Goal: Task Accomplishment & Management: Use online tool/utility

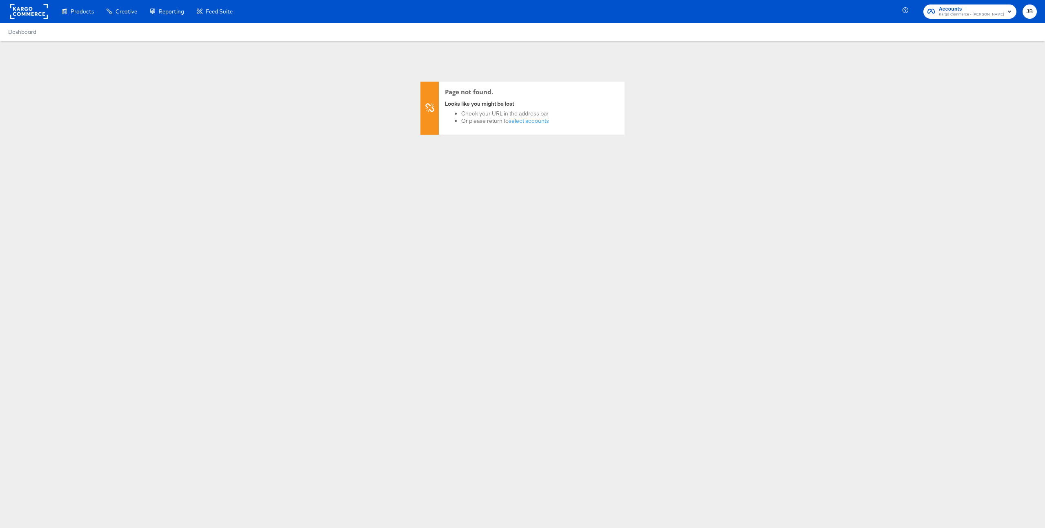
click at [968, 13] on span "Kargo Commerce - [PERSON_NAME]" at bounding box center [971, 14] width 65 height 7
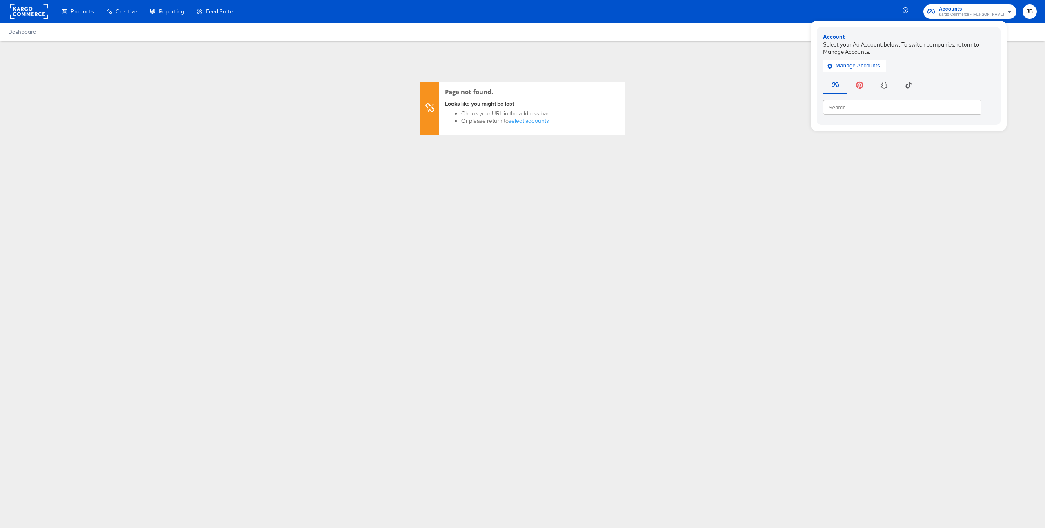
click at [715, 93] on div "Page not found. Looks like you might be lost Check your URL in the address bar …" at bounding box center [522, 88] width 1045 height 94
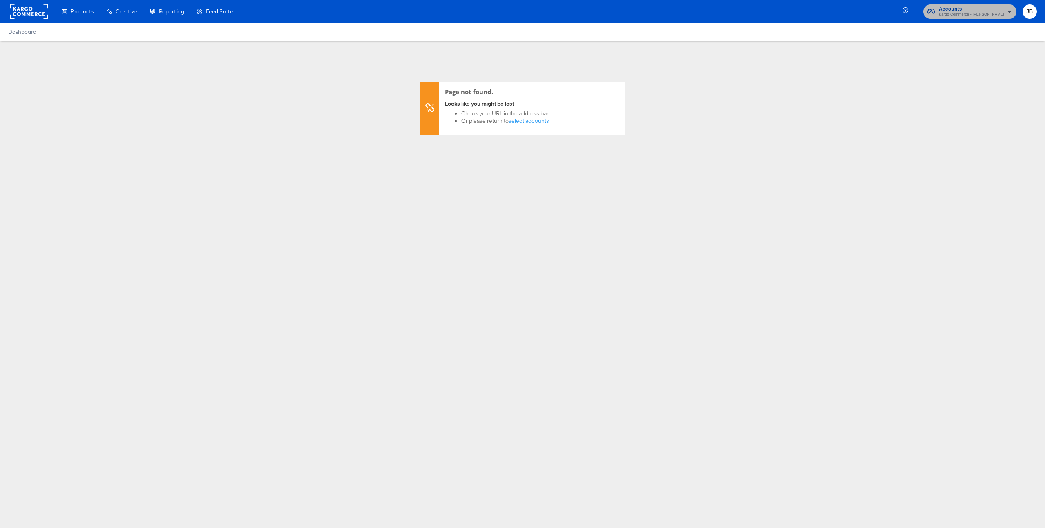
click at [1010, 10] on rect "button" at bounding box center [1010, 12] width 10 height 10
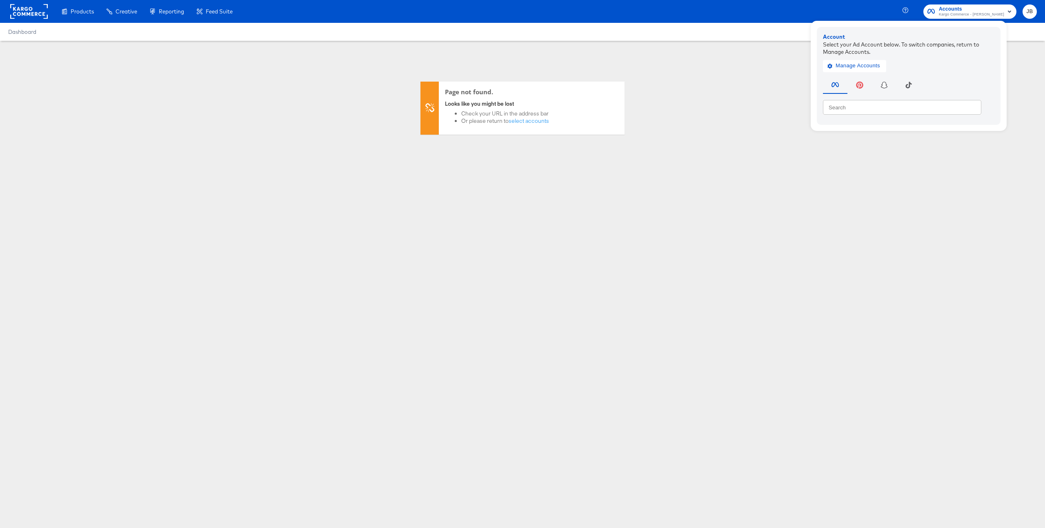
click at [691, 78] on div "Page not found. Looks like you might be lost Check your URL in the address bar …" at bounding box center [522, 88] width 1045 height 94
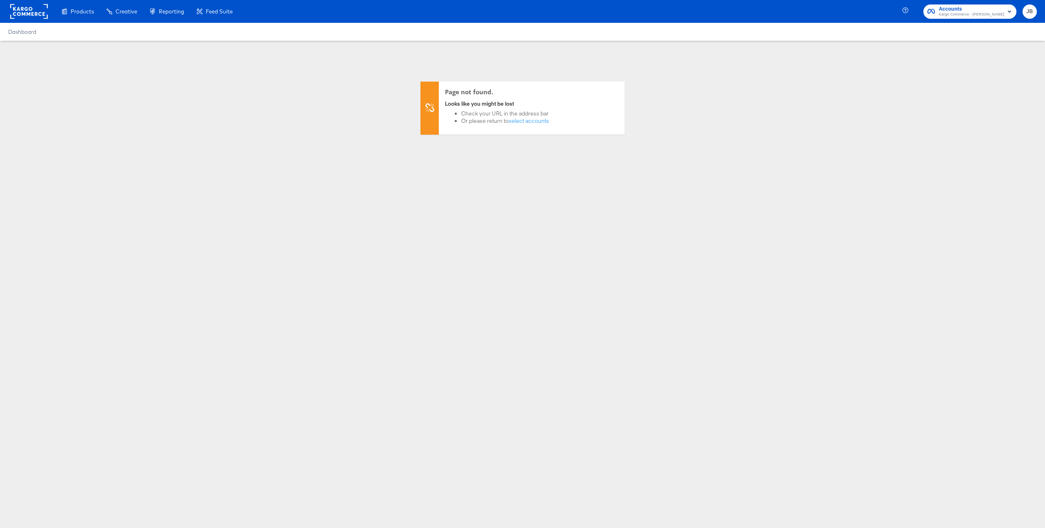
click at [1011, 11] on icon "button" at bounding box center [1009, 12] width 3 height 2
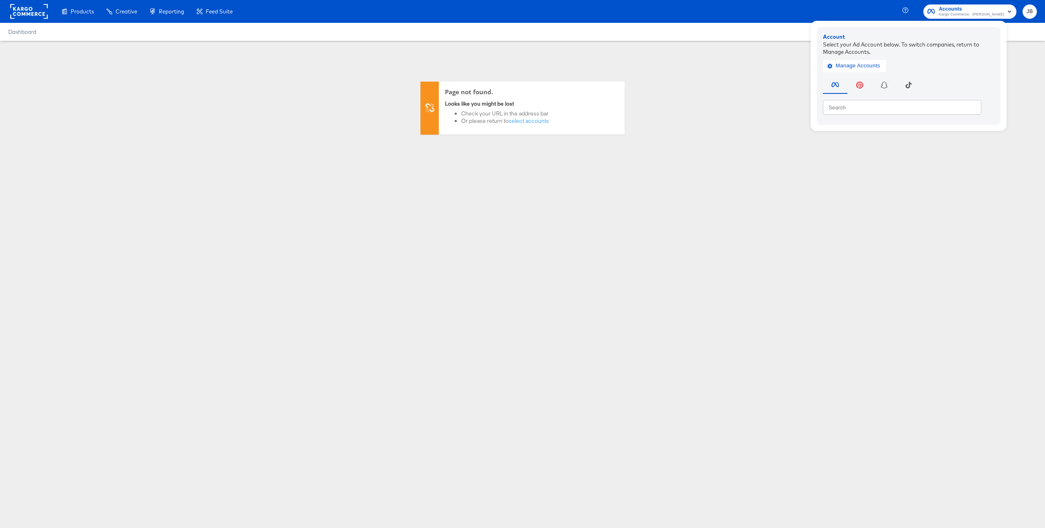
click at [1011, 11] on icon "button" at bounding box center [1009, 12] width 3 height 2
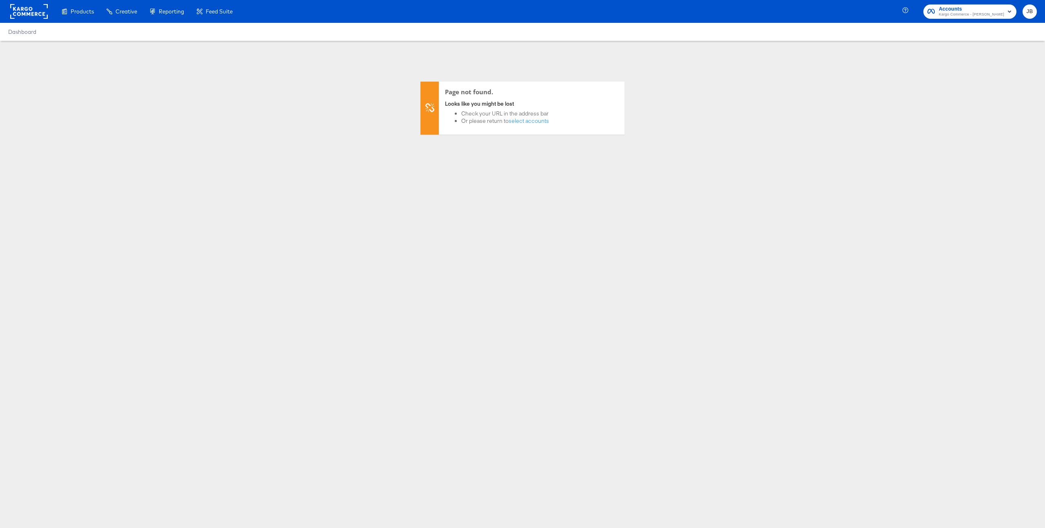
drag, startPoint x: 21, startPoint y: 9, endPoint x: 33, endPoint y: 9, distance: 11.4
click at [21, 9] on rect at bounding box center [29, 11] width 38 height 15
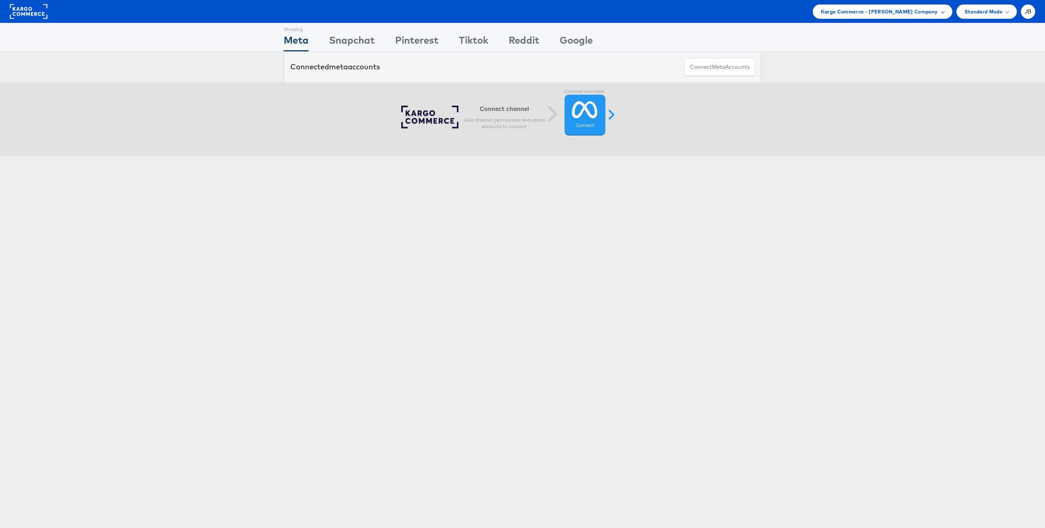
click at [942, 12] on span at bounding box center [942, 11] width 4 height 4
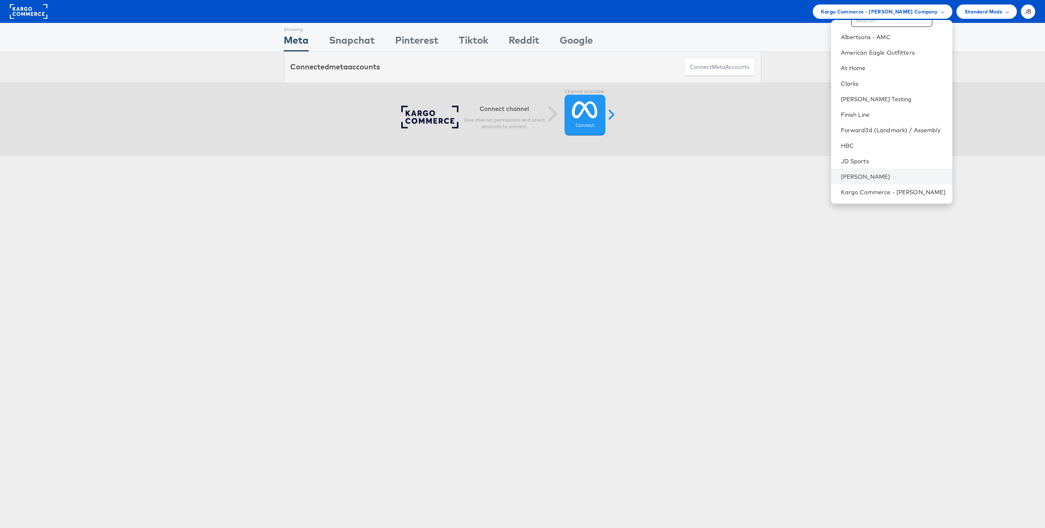
scroll to position [26, 0]
click at [898, 95] on link "Colin Clarke Testing" at bounding box center [893, 97] width 105 height 8
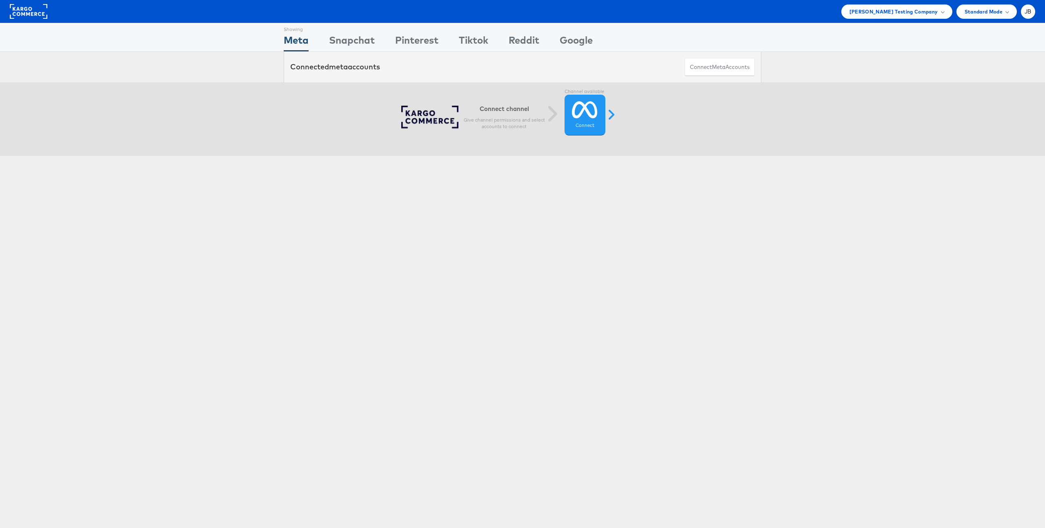
click at [555, 287] on div "Showing Meta Showing Snapchat Showing Pinterest Showing Tiktok Showing Reddit S…" at bounding box center [522, 227] width 1045 height 408
click at [940, 10] on div "Colin Clarke Testing Company" at bounding box center [896, 11] width 95 height 9
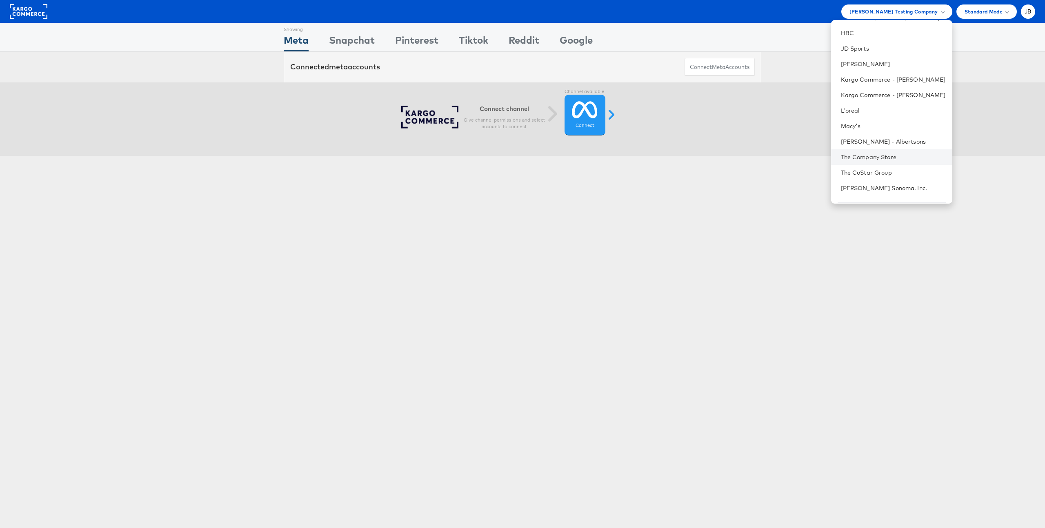
scroll to position [146, 0]
click at [865, 105] on link "Macy's" at bounding box center [893, 102] width 105 height 8
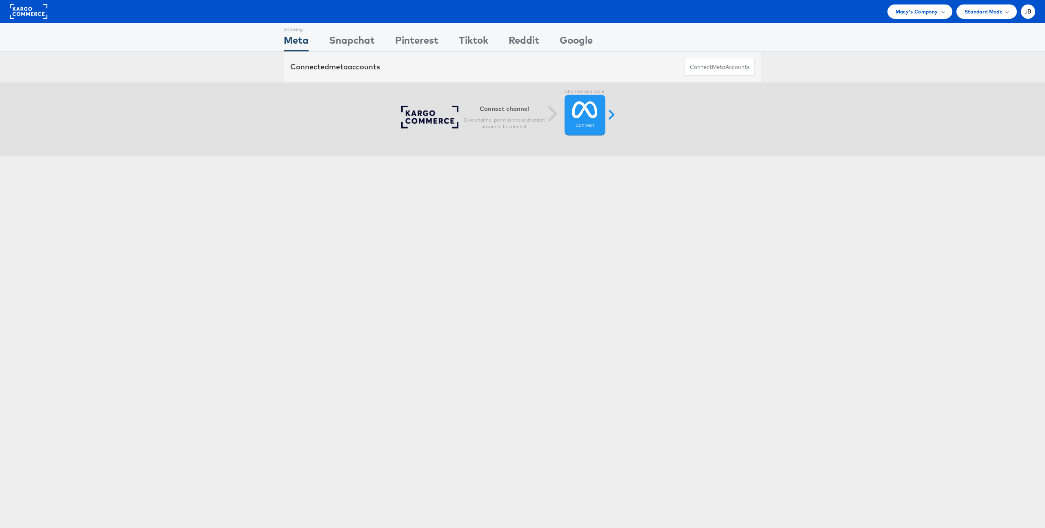
drag, startPoint x: 591, startPoint y: 222, endPoint x: 597, endPoint y: 214, distance: 10.3
click at [592, 221] on div "Showing Meta Showing Snapchat Showing Pinterest Showing Tiktok Showing Reddit S…" at bounding box center [522, 227] width 1045 height 408
click at [1003, 13] on div "Standard Mode" at bounding box center [987, 11] width 44 height 9
click at [1033, 12] on div "JB" at bounding box center [1028, 11] width 14 height 14
click at [982, 77] on link "Internal Dashboard" at bounding box center [994, 77] width 70 height 8
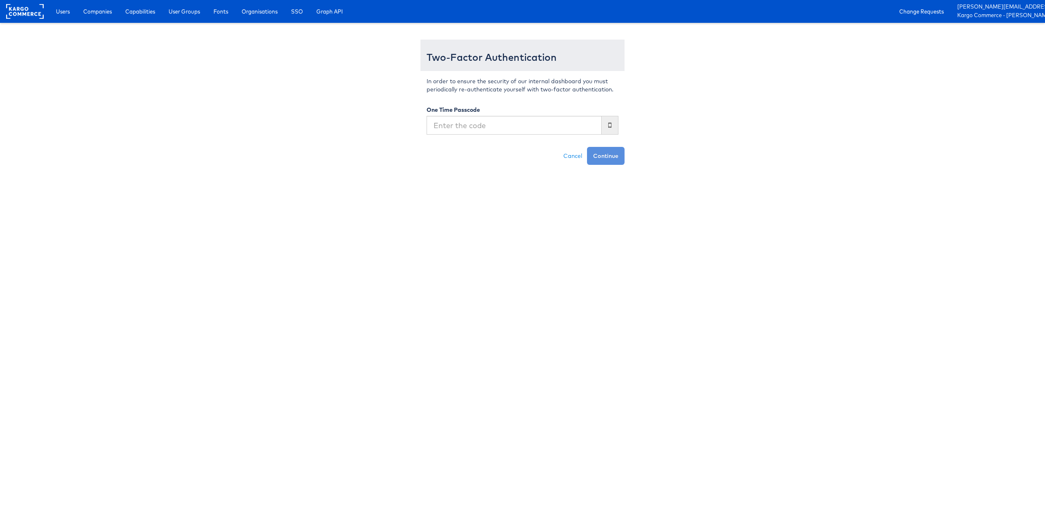
click at [445, 125] on input "text" at bounding box center [514, 125] width 175 height 19
click at [451, 124] on input "text" at bounding box center [514, 125] width 175 height 19
type input "228067"
click at [605, 156] on button "Continue" at bounding box center [606, 156] width 38 height 18
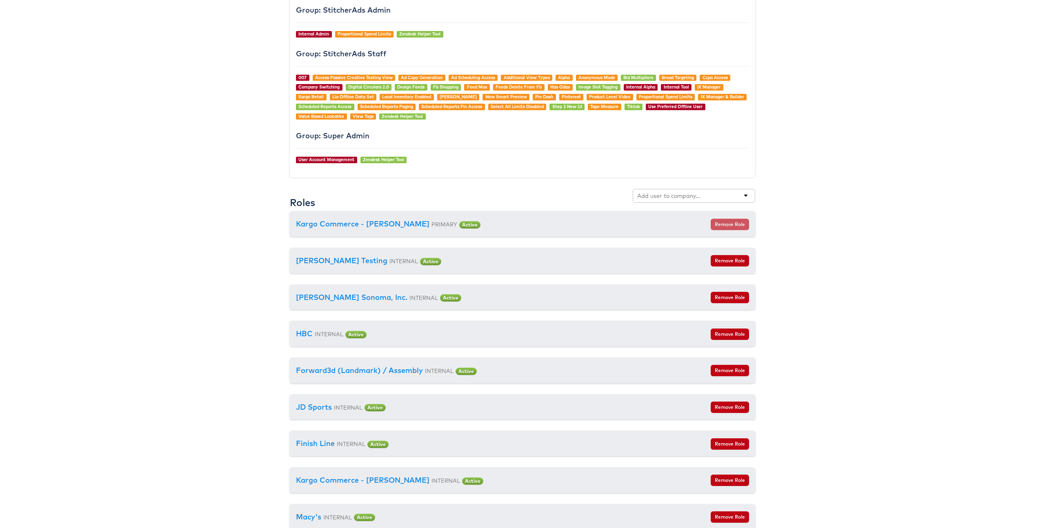
scroll to position [817, 0]
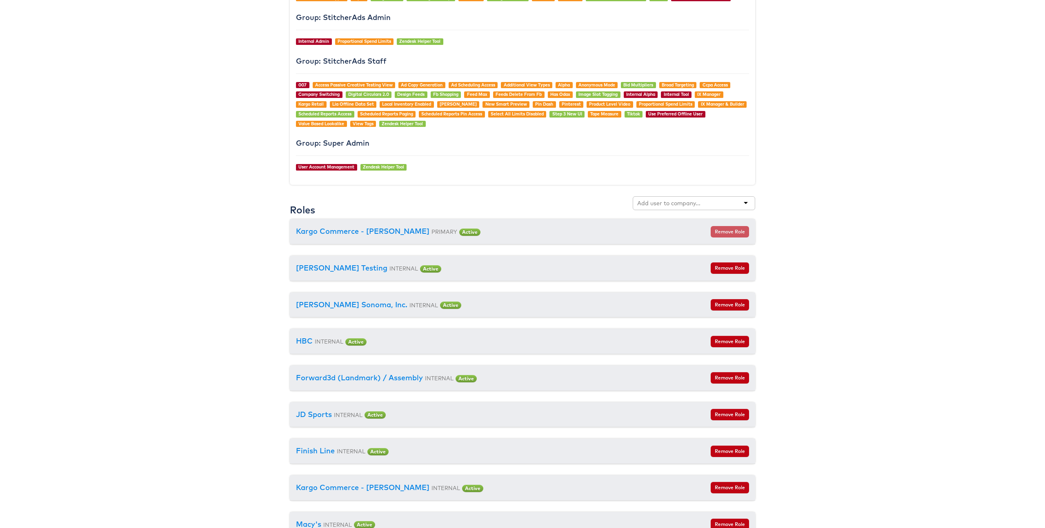
click at [207, 187] on body "Users Companies Capabilities User Groups Fonts Organisations SSO Graph API Chan…" at bounding box center [522, 108] width 1045 height 1851
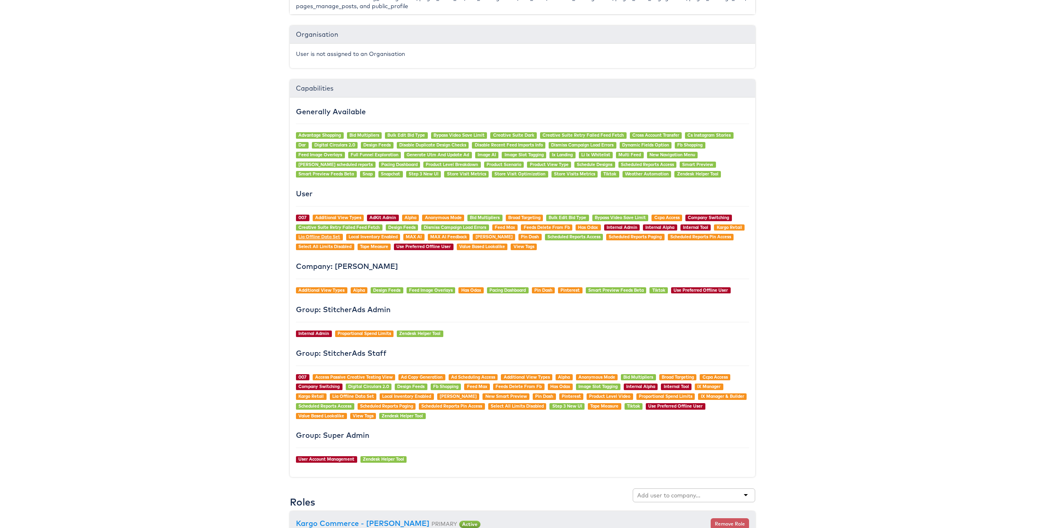
scroll to position [0, 0]
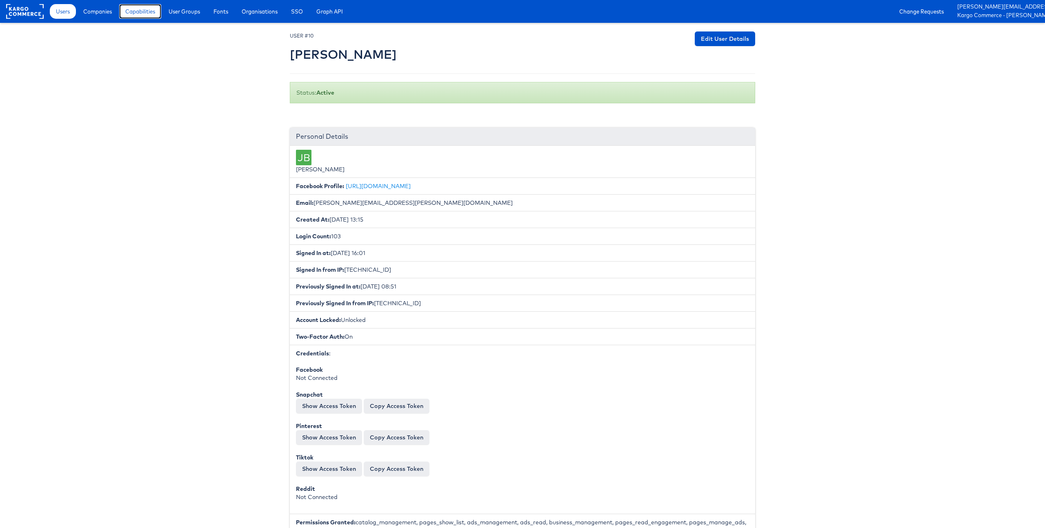
click at [147, 13] on span "Capabilities" at bounding box center [140, 11] width 30 height 8
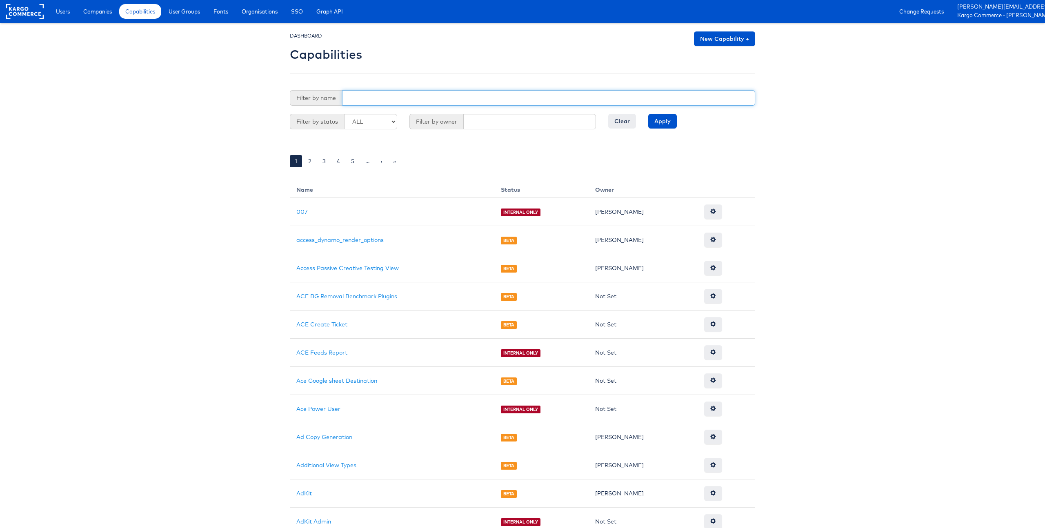
click at [374, 97] on input "text" at bounding box center [548, 98] width 413 height 16
type input "plv"
click at [648, 114] on input "Apply" at bounding box center [662, 121] width 29 height 15
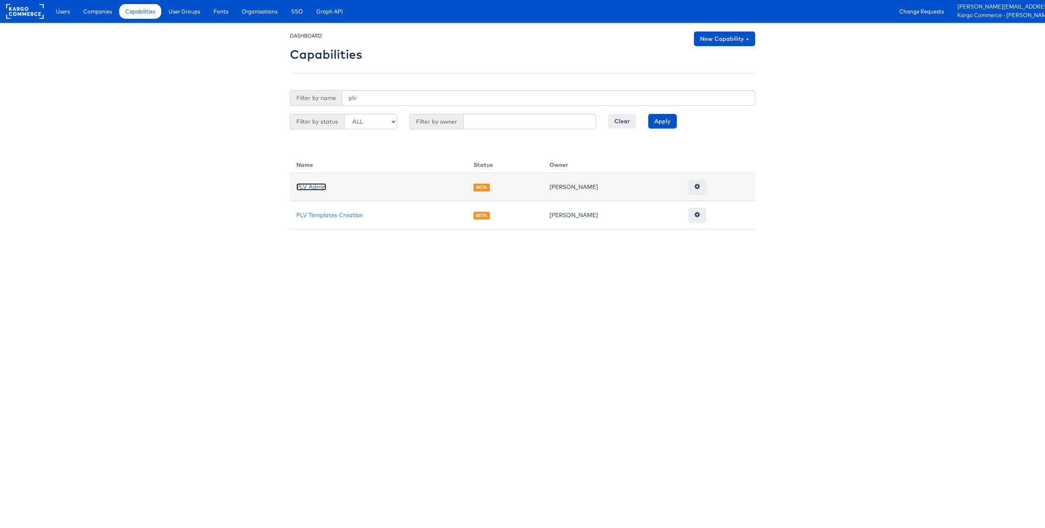
click at [316, 188] on link "PLV Admin" at bounding box center [311, 186] width 30 height 7
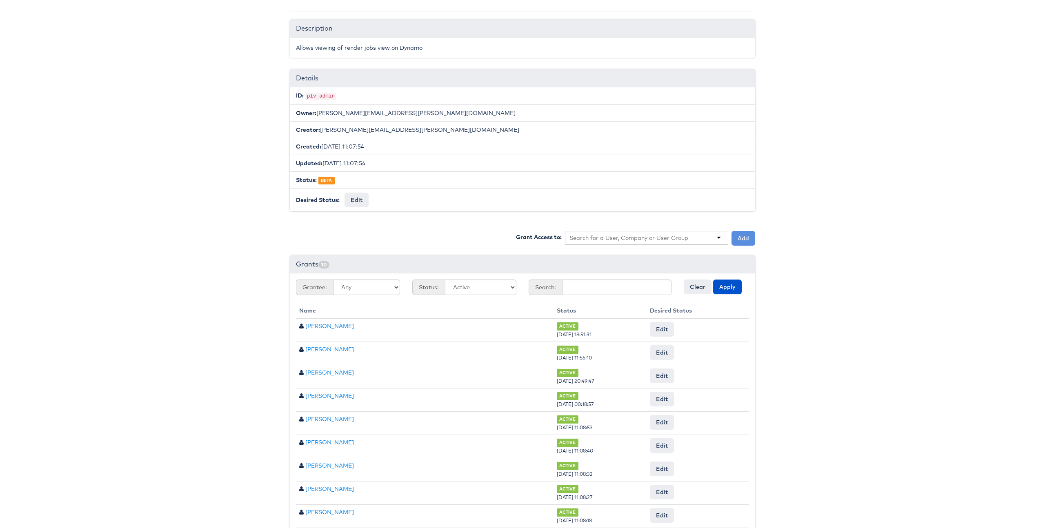
scroll to position [80, 0]
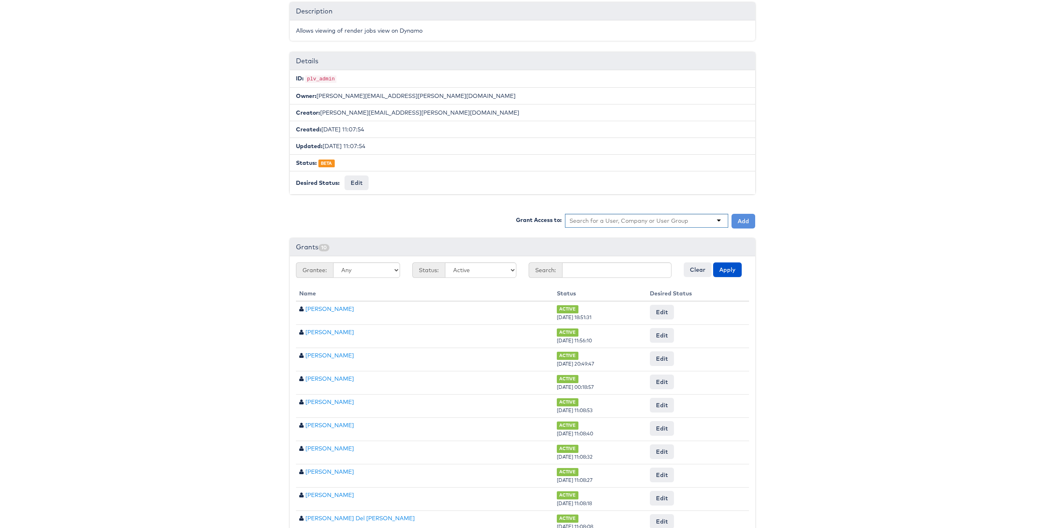
click at [597, 215] on div at bounding box center [646, 221] width 163 height 14
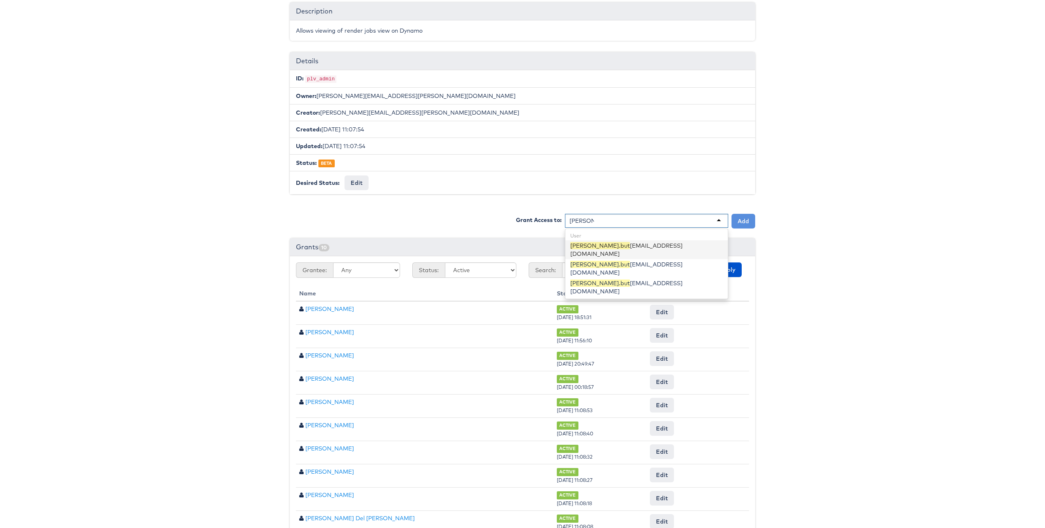
type input "john.butler"
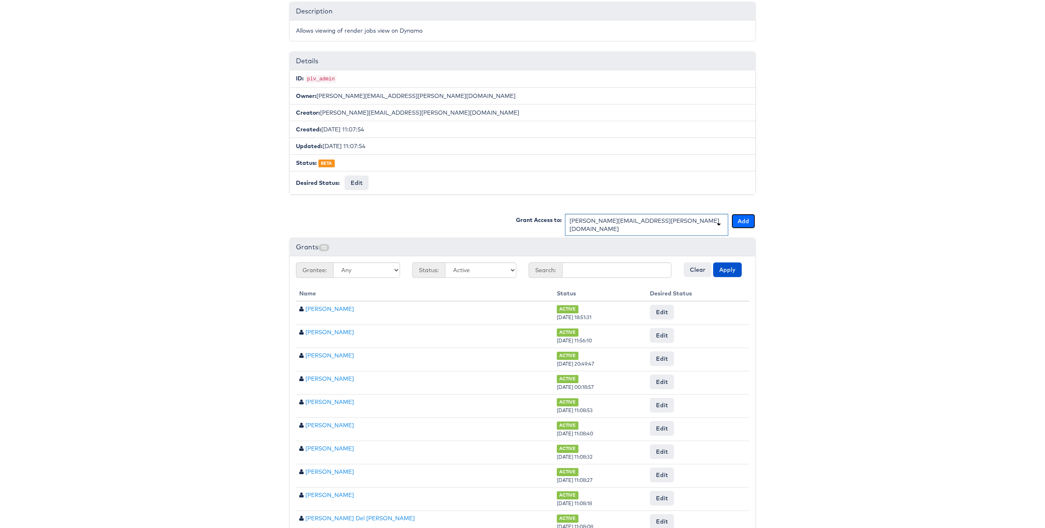
click at [744, 220] on button "Add" at bounding box center [743, 221] width 24 height 15
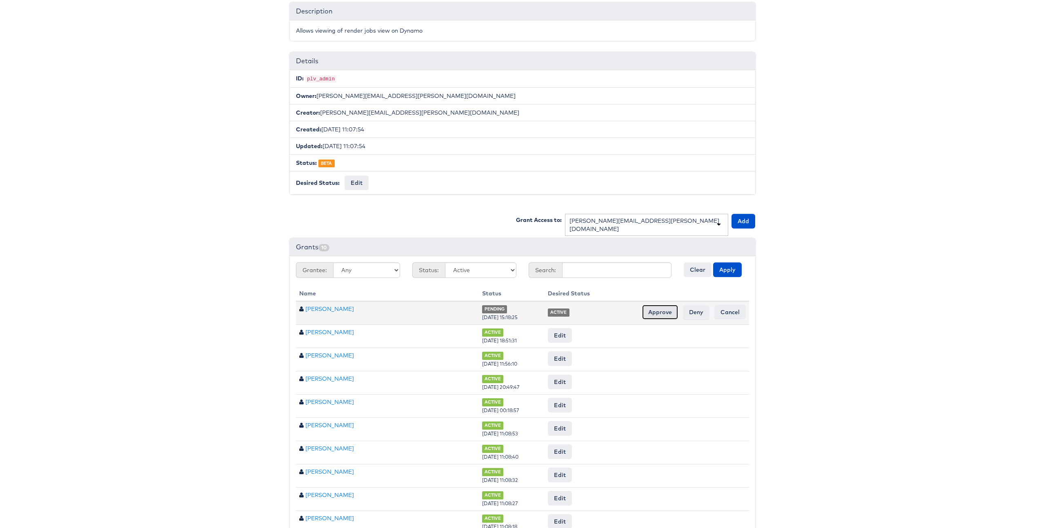
click at [661, 311] on input "Approve" at bounding box center [660, 312] width 36 height 15
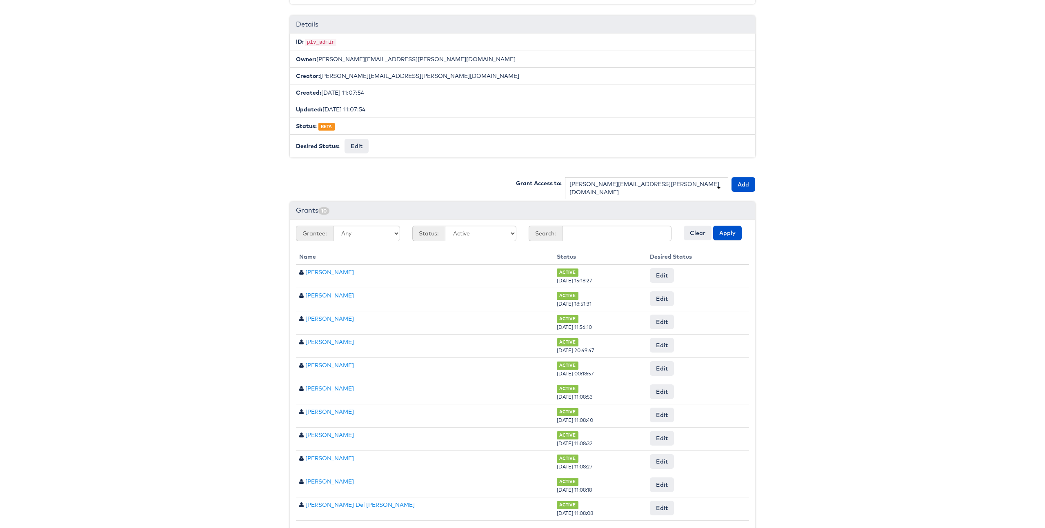
scroll to position [116, 0]
click at [604, 231] on input "text" at bounding box center [616, 235] width 109 height 16
type input "john butler"
click at [713, 227] on button "Apply" at bounding box center [727, 234] width 29 height 15
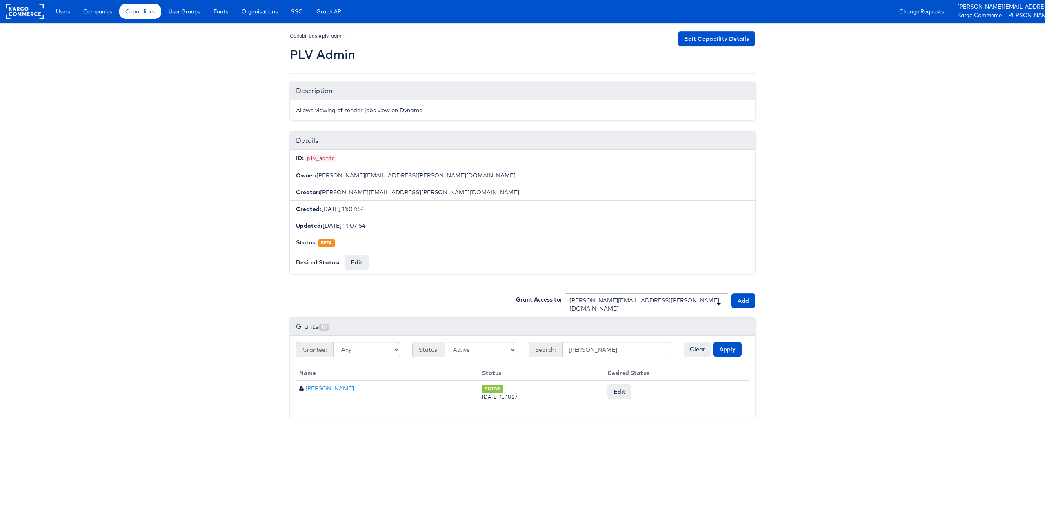
drag, startPoint x: 930, startPoint y: 379, endPoint x: 589, endPoint y: 208, distance: 381.3
click at [930, 379] on body "Users Companies Capabilities User Groups Fonts Organisations SSO Graph API Chan…" at bounding box center [522, 215] width 1045 height 430
click at [146, 11] on span "Capabilities" at bounding box center [140, 11] width 30 height 8
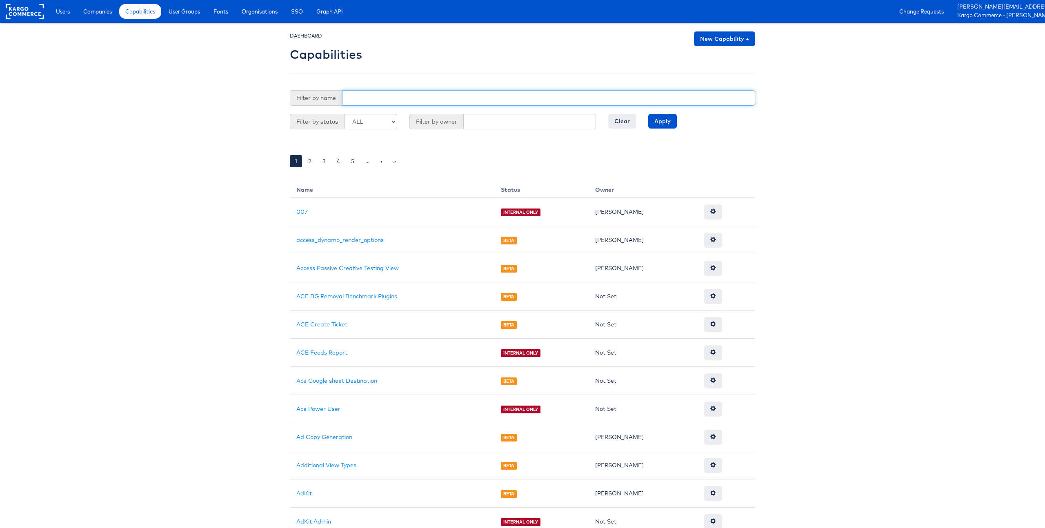
click at [354, 99] on input "text" at bounding box center [548, 98] width 413 height 16
type input "video"
click at [648, 114] on input "Apply" at bounding box center [662, 121] width 29 height 15
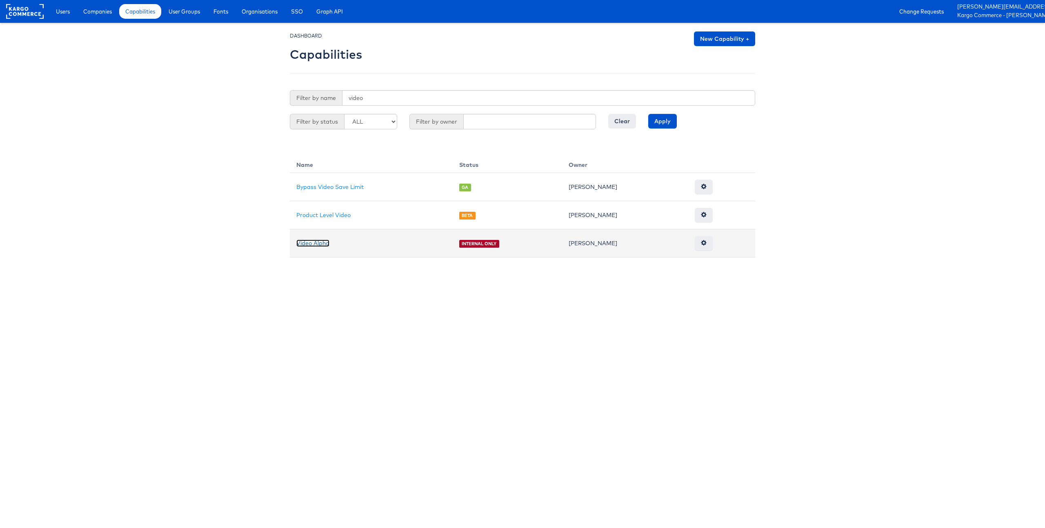
click at [311, 241] on link "Video Alpha" at bounding box center [312, 243] width 33 height 7
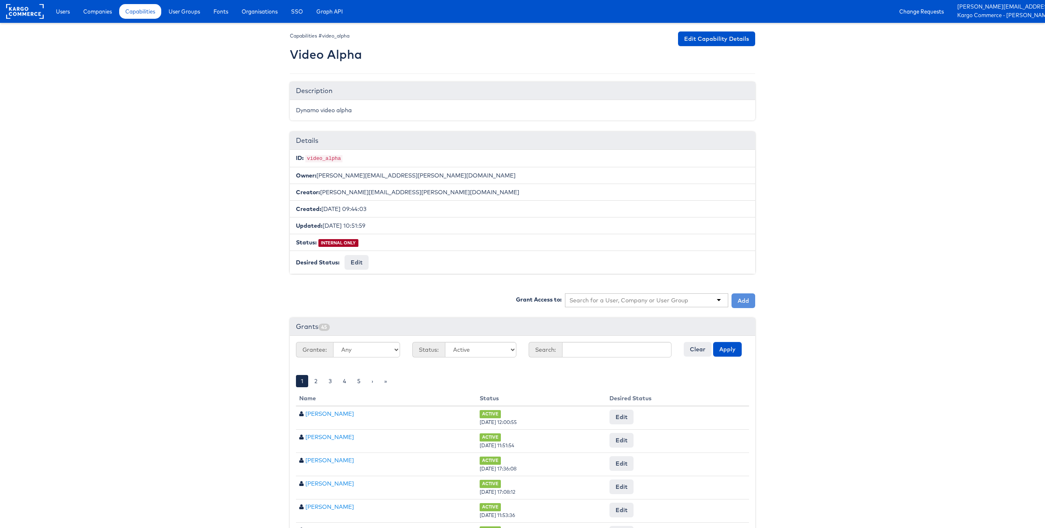
click at [622, 297] on input "text" at bounding box center [628, 300] width 119 height 8
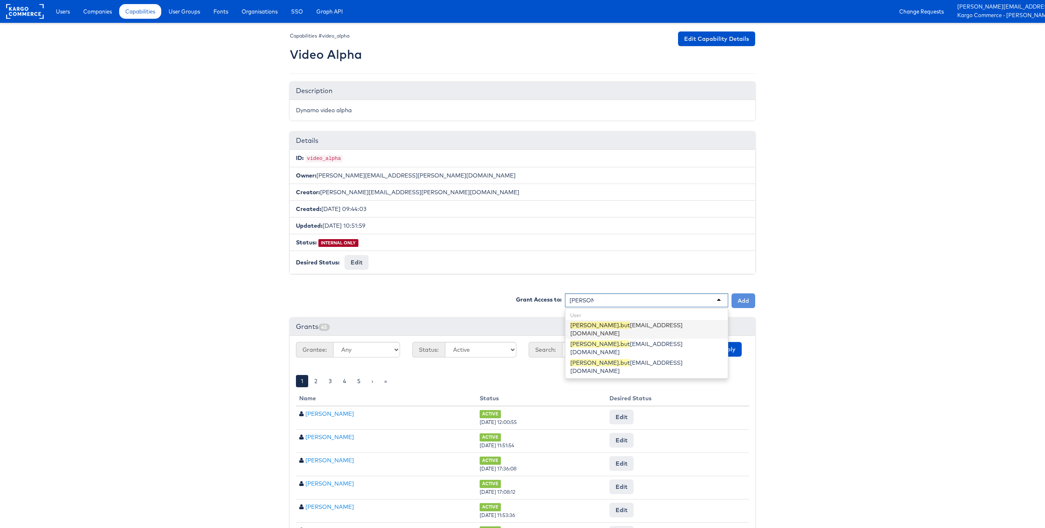
type input "john.butler"
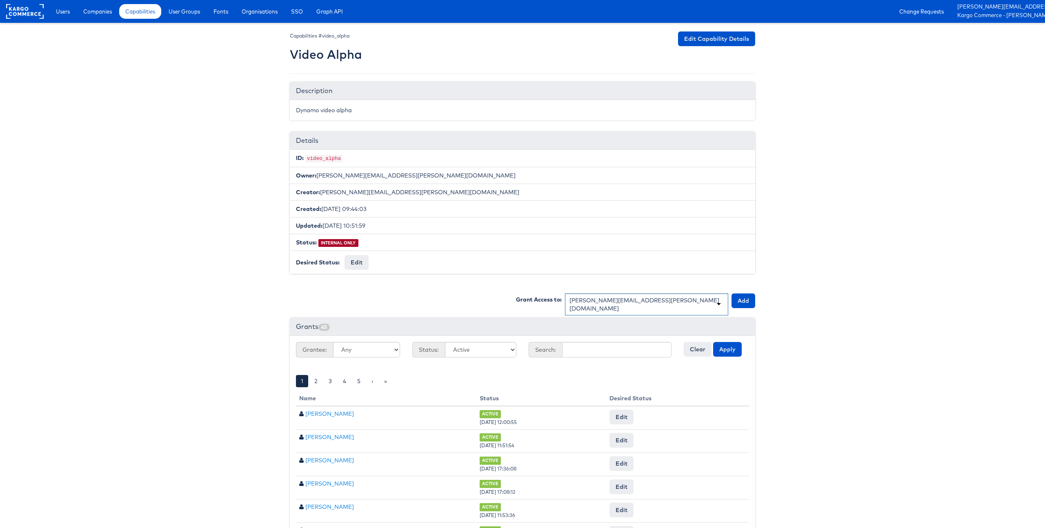
drag, startPoint x: 619, startPoint y: 323, endPoint x: 702, endPoint y: 316, distance: 84.0
click at [756, 294] on div "Capabilities #video_alpha Video Alpha Edit Capability Details Description Dynam…" at bounding box center [523, 356] width 478 height 651
click at [751, 299] on button "Add" at bounding box center [743, 300] width 24 height 15
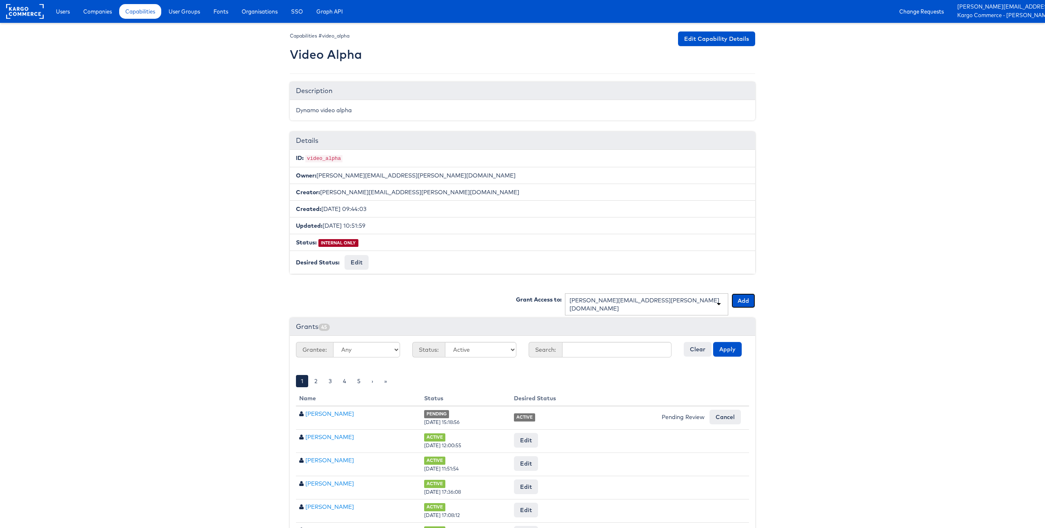
scroll to position [0, 0]
click at [930, 9] on link "Change Requests" at bounding box center [921, 11] width 57 height 15
